Goal: Information Seeking & Learning: Compare options

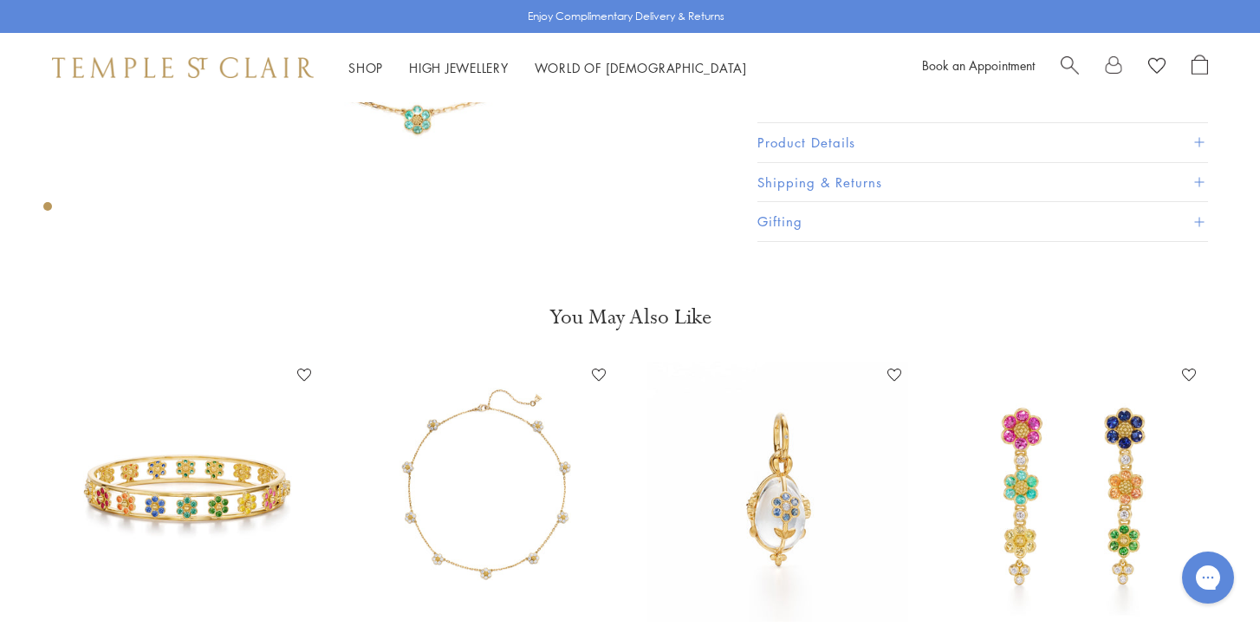
scroll to position [517, 0]
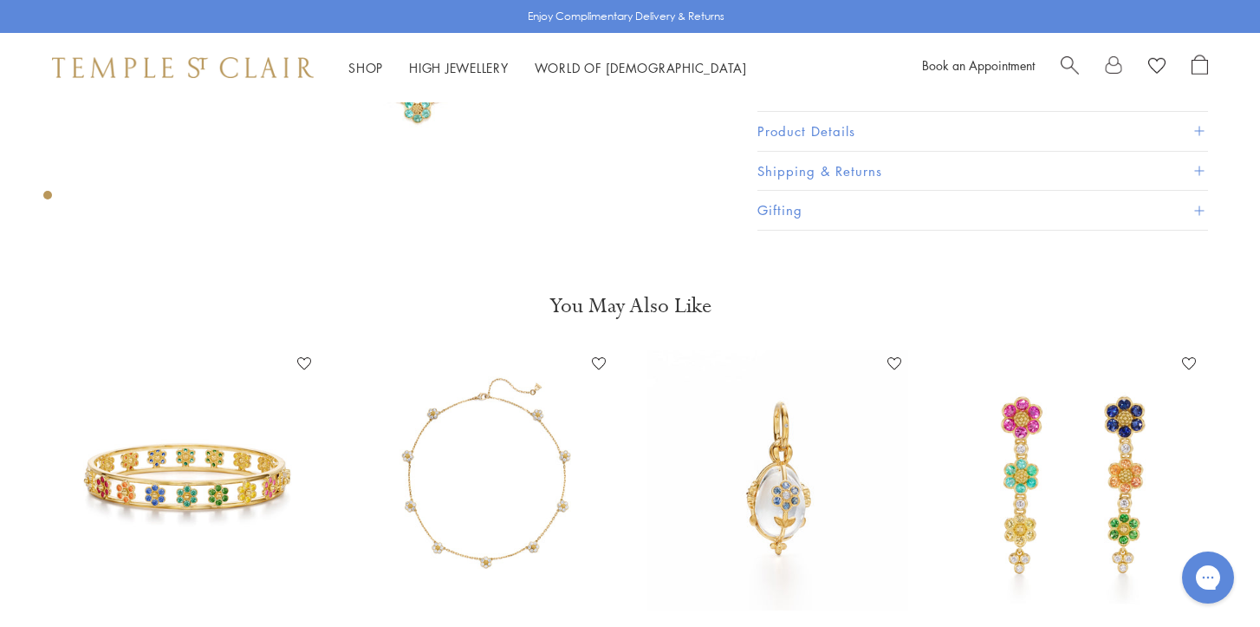
click at [521, 455] on img at bounding box center [483, 480] width 261 height 261
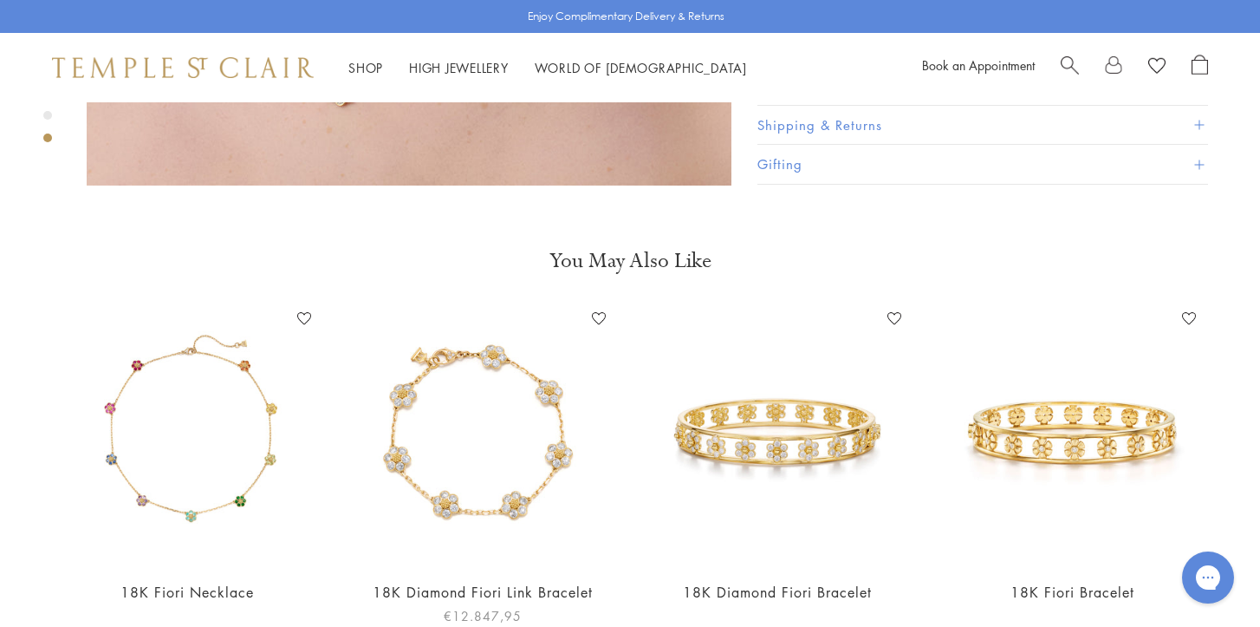
scroll to position [1915, 0]
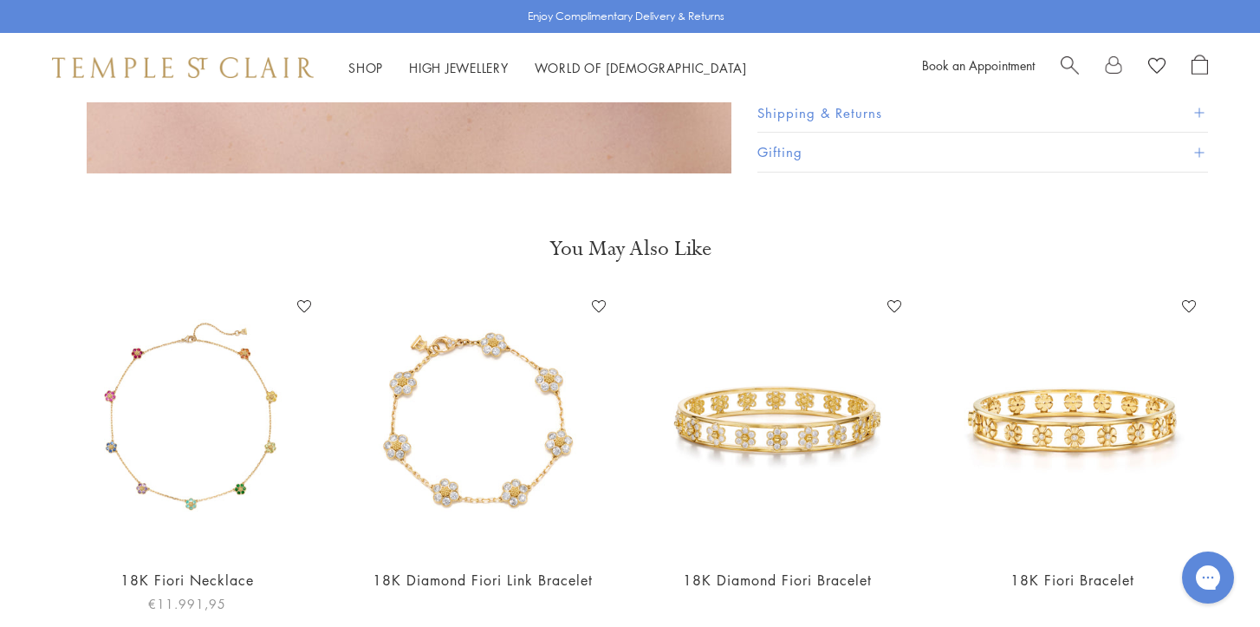
click at [176, 379] on img at bounding box center [187, 423] width 261 height 261
